Goal: Transaction & Acquisition: Purchase product/service

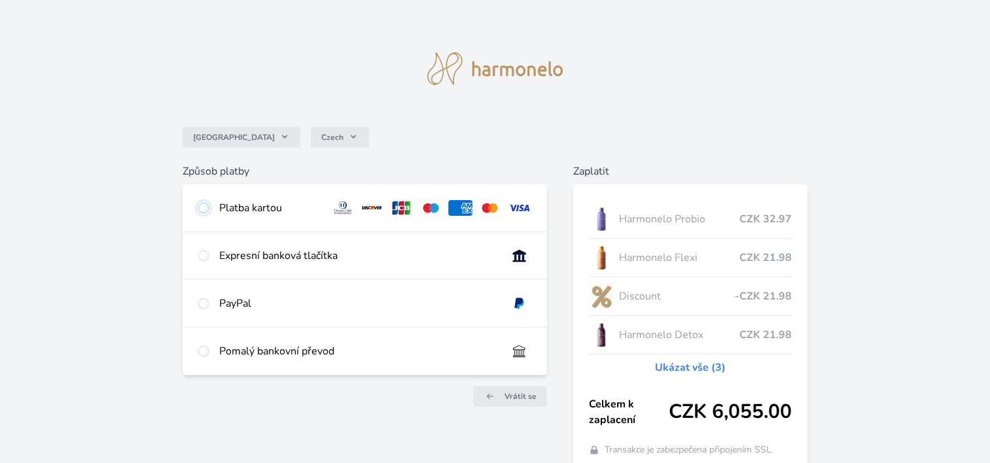
click at [204, 205] on input "radio" at bounding box center [203, 208] width 10 height 10
radio input "true"
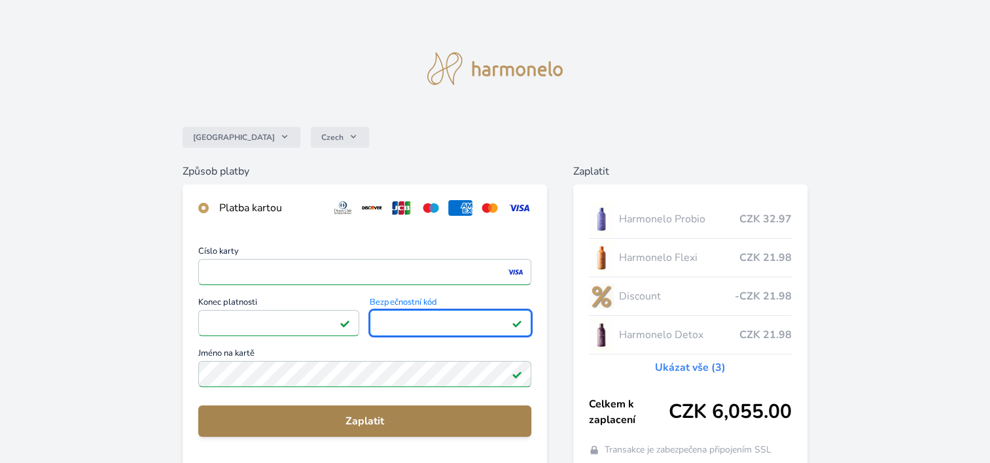
click at [369, 416] on span "Zaplatit" at bounding box center [365, 421] width 312 height 16
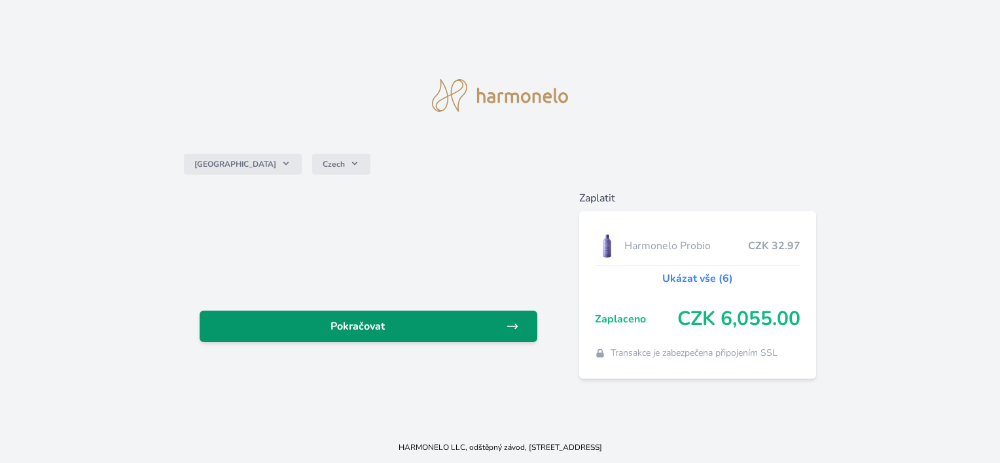
click at [358, 323] on span "Pokračovat" at bounding box center [357, 327] width 295 height 16
